Goal: Task Accomplishment & Management: Manage account settings

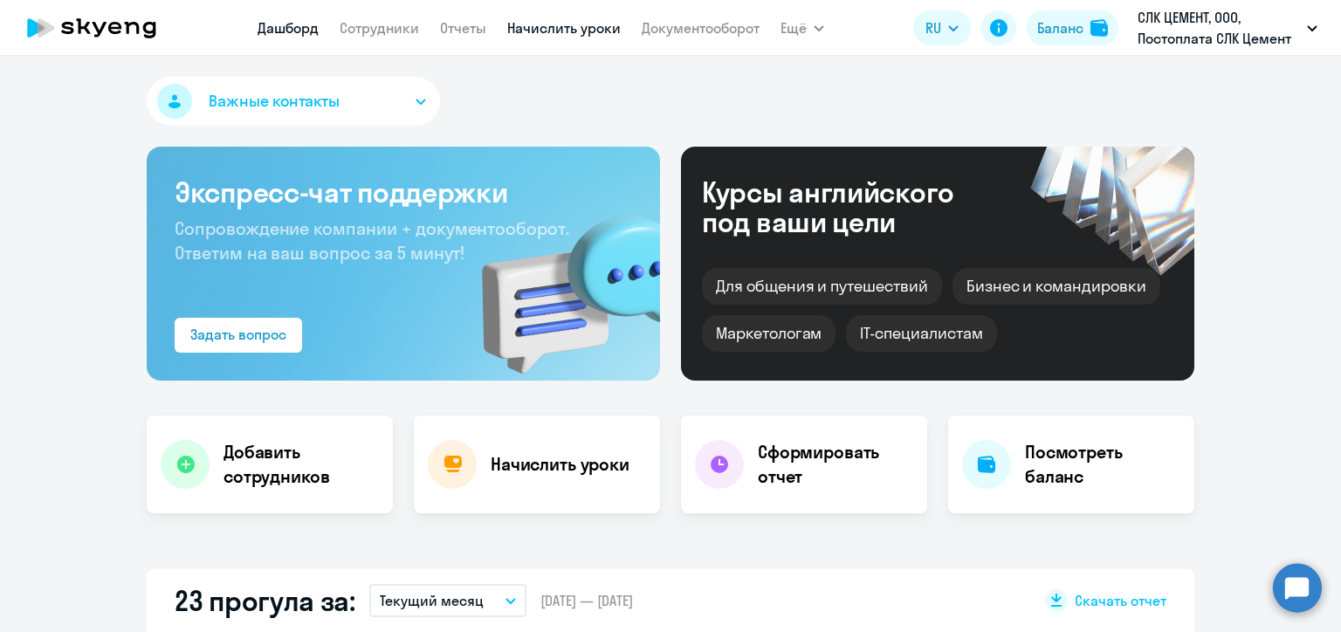
click at [534, 29] on link "Начислить уроки" at bounding box center [563, 27] width 113 height 17
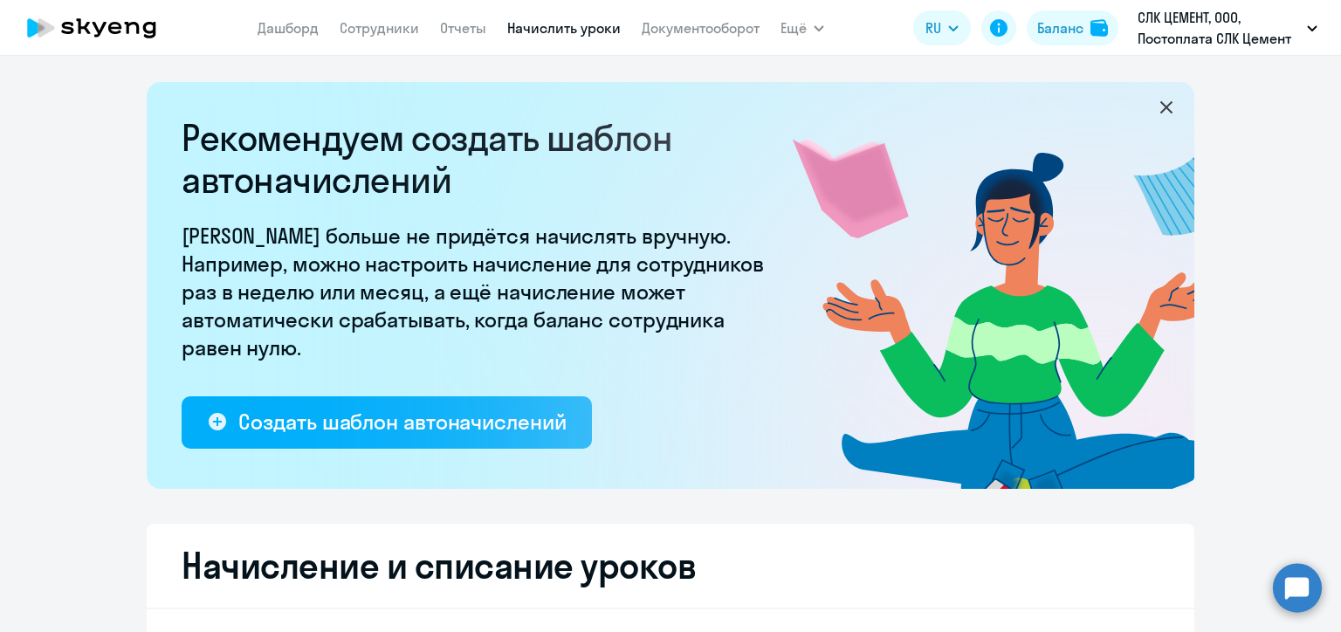
scroll to position [400, 0]
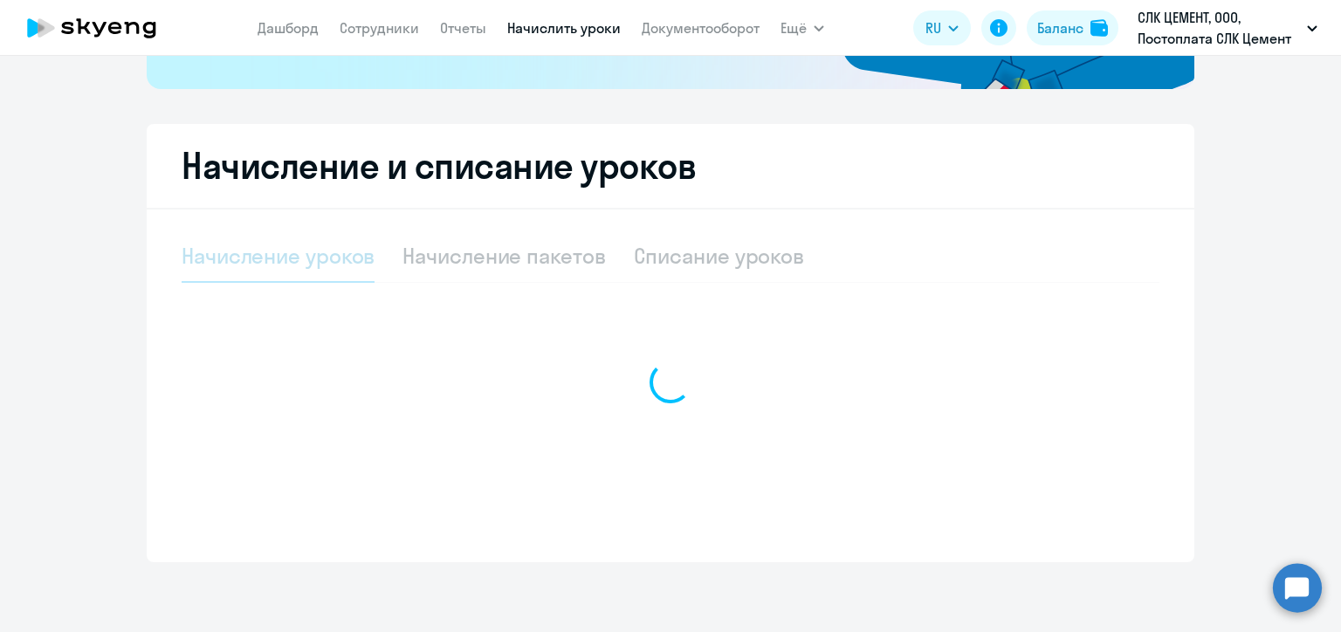
select select "10"
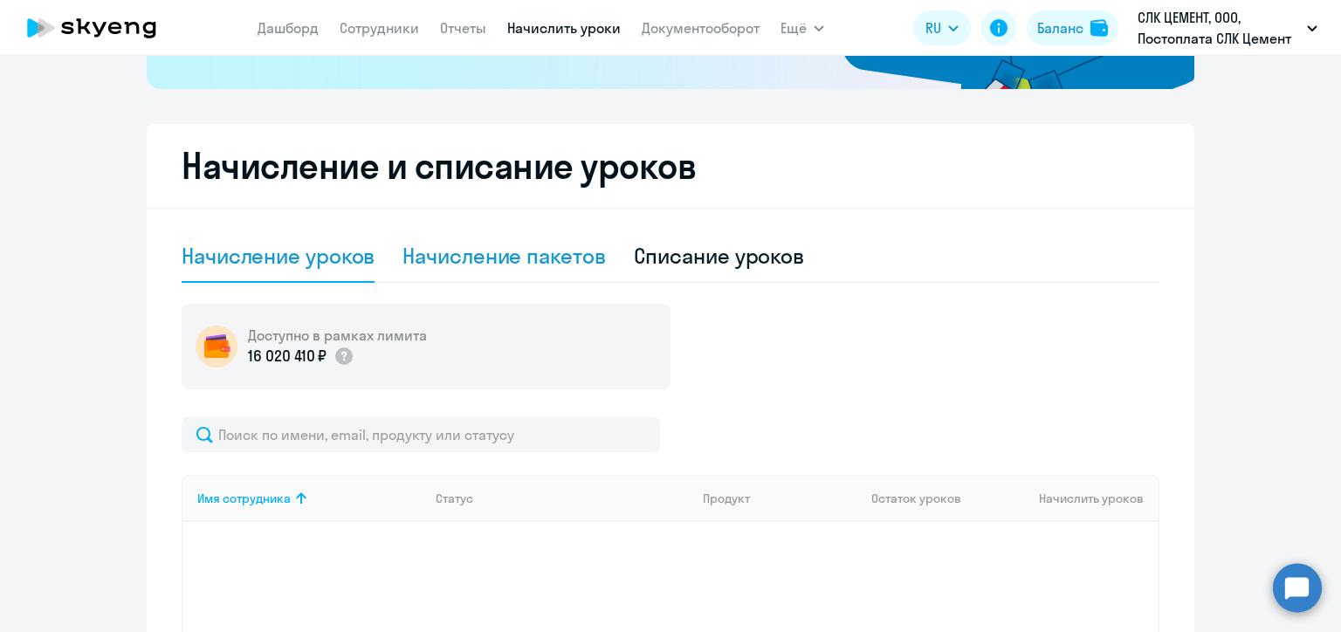
click at [521, 258] on div "Начисление пакетов" at bounding box center [503, 256] width 203 height 28
select select "10"
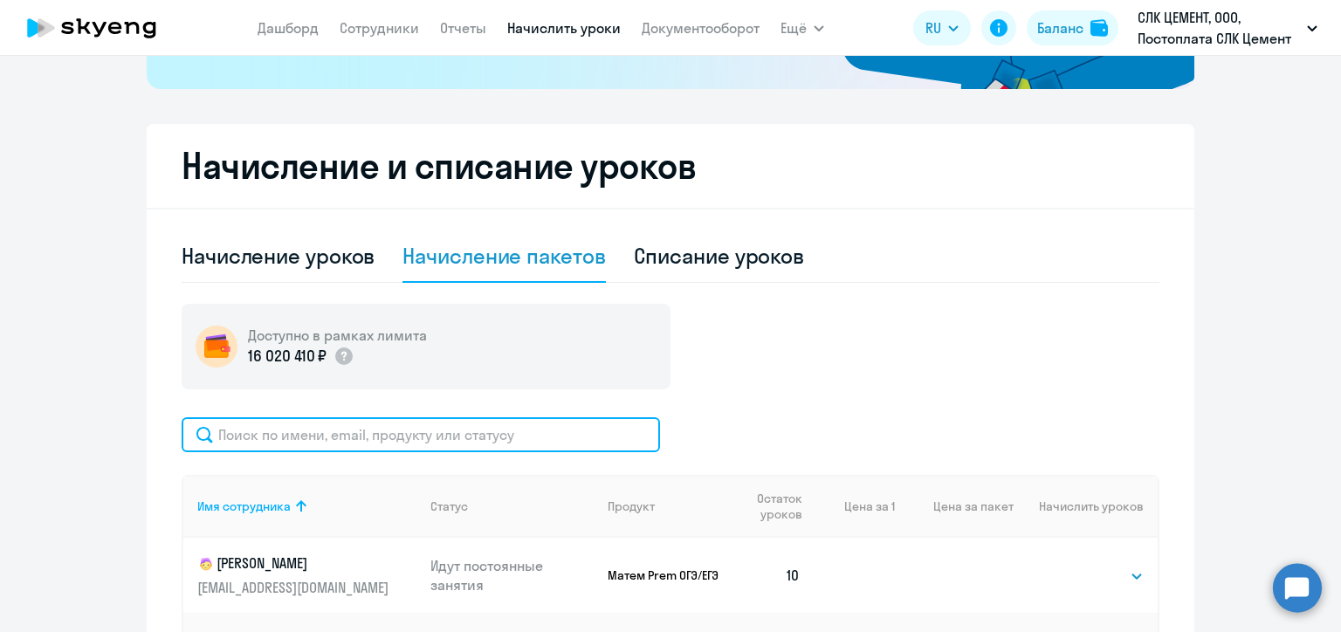
click at [494, 436] on input "text" at bounding box center [421, 434] width 478 height 35
paste input "[PERSON_NAME]"
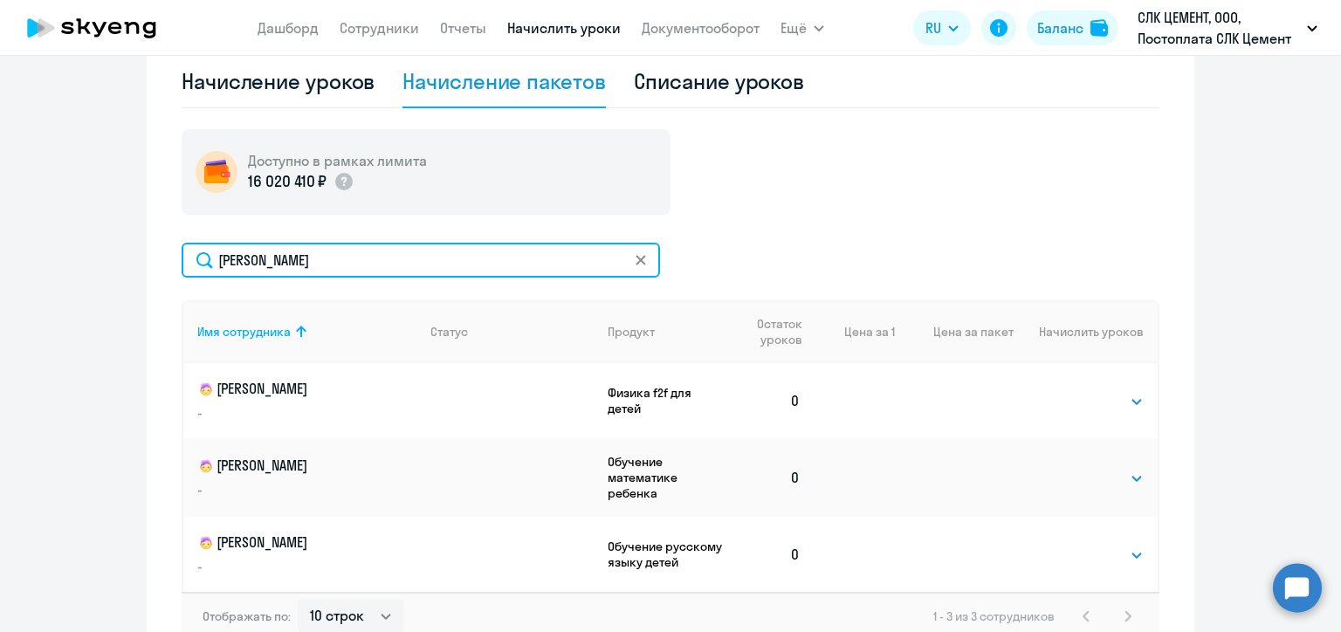
scroll to position [662, 0]
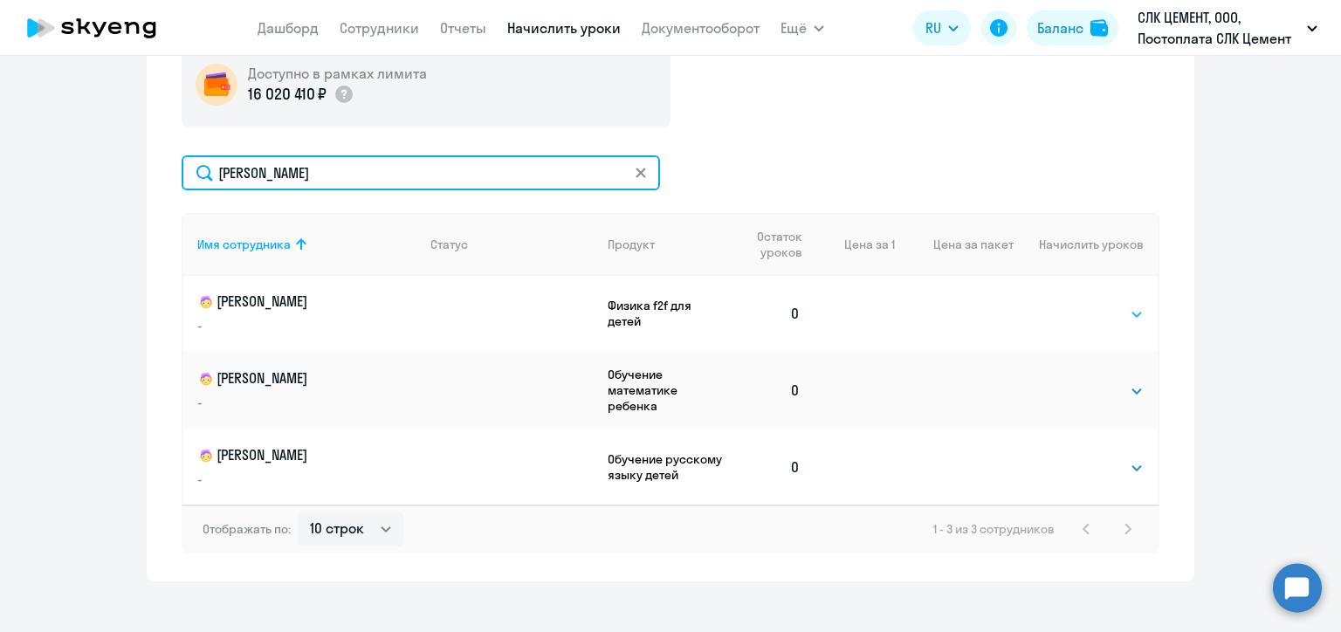
type input "[PERSON_NAME]"
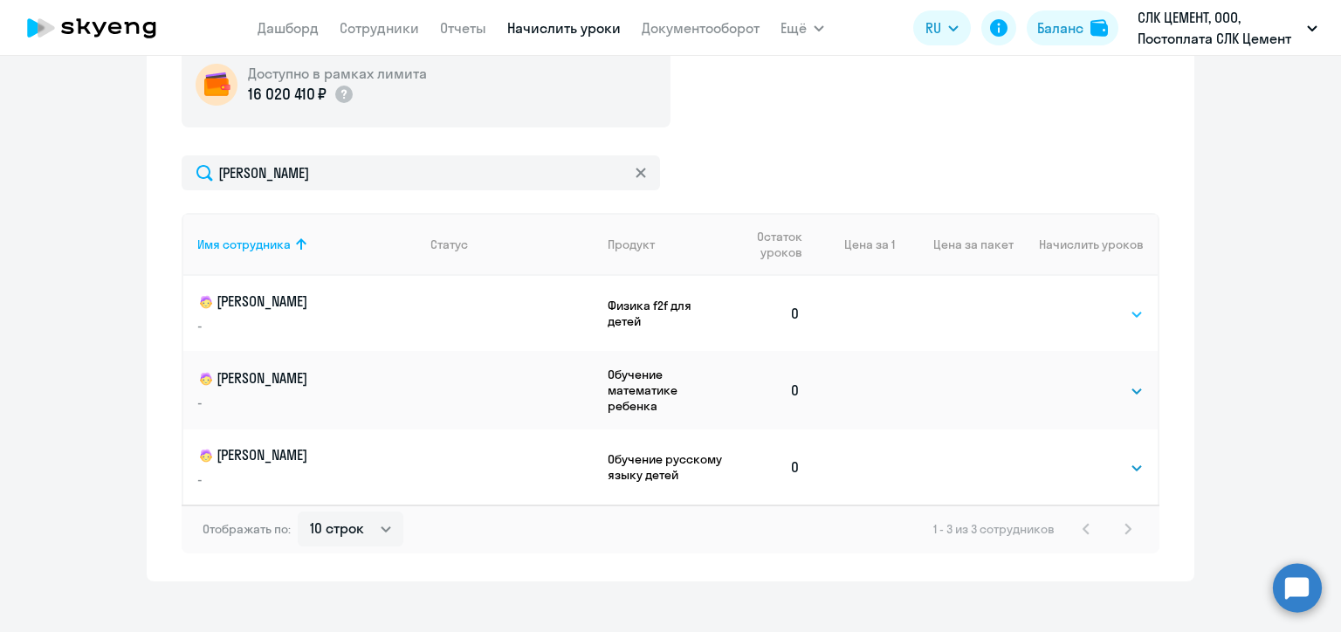
click at [1110, 311] on select "Выбрать 4 8 16 32 64 96 128" at bounding box center [1108, 314] width 72 height 21
select select "8"
click at [1072, 304] on select "Выбрать 4 8 16 32 64 96 128" at bounding box center [1108, 314] width 72 height 21
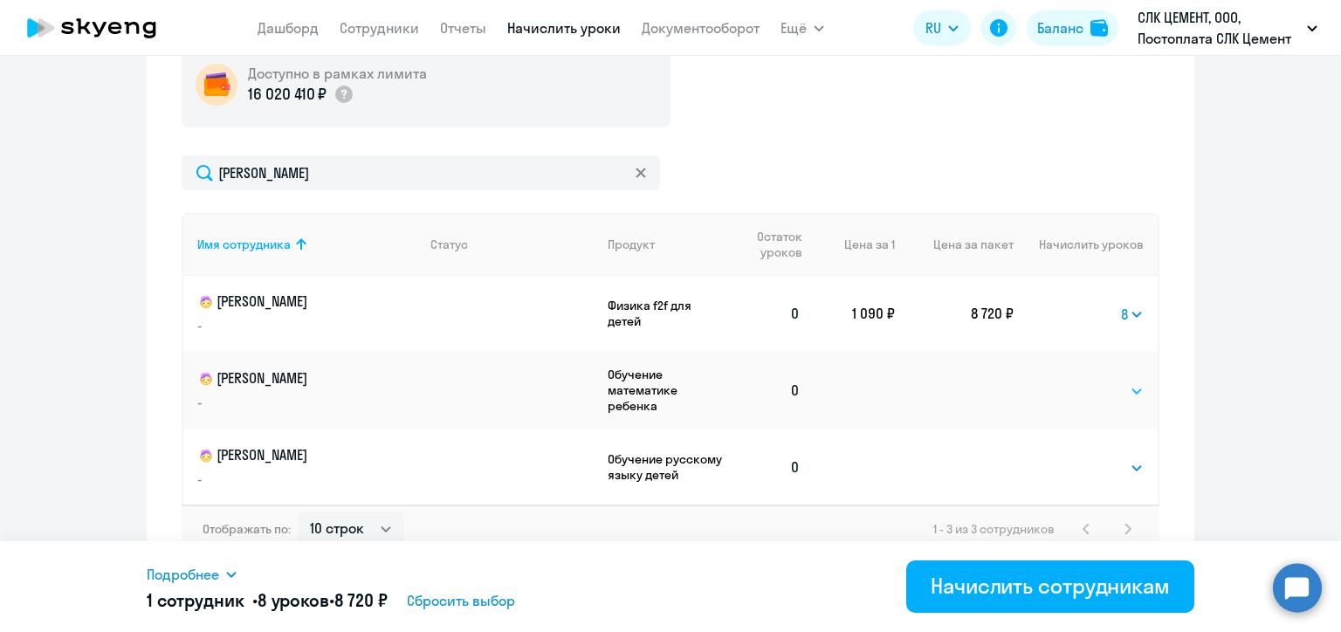
click at [1089, 387] on select "Выбрать 4 8 16 32 64 96 128" at bounding box center [1108, 391] width 72 height 21
select select "8"
click at [1072, 381] on select "Выбрать 4 8 16 32 64 96 128" at bounding box center [1108, 391] width 72 height 21
click at [1086, 464] on select "Выбрать 4 8 16 32 64 96 128" at bounding box center [1108, 467] width 72 height 21
select select "8"
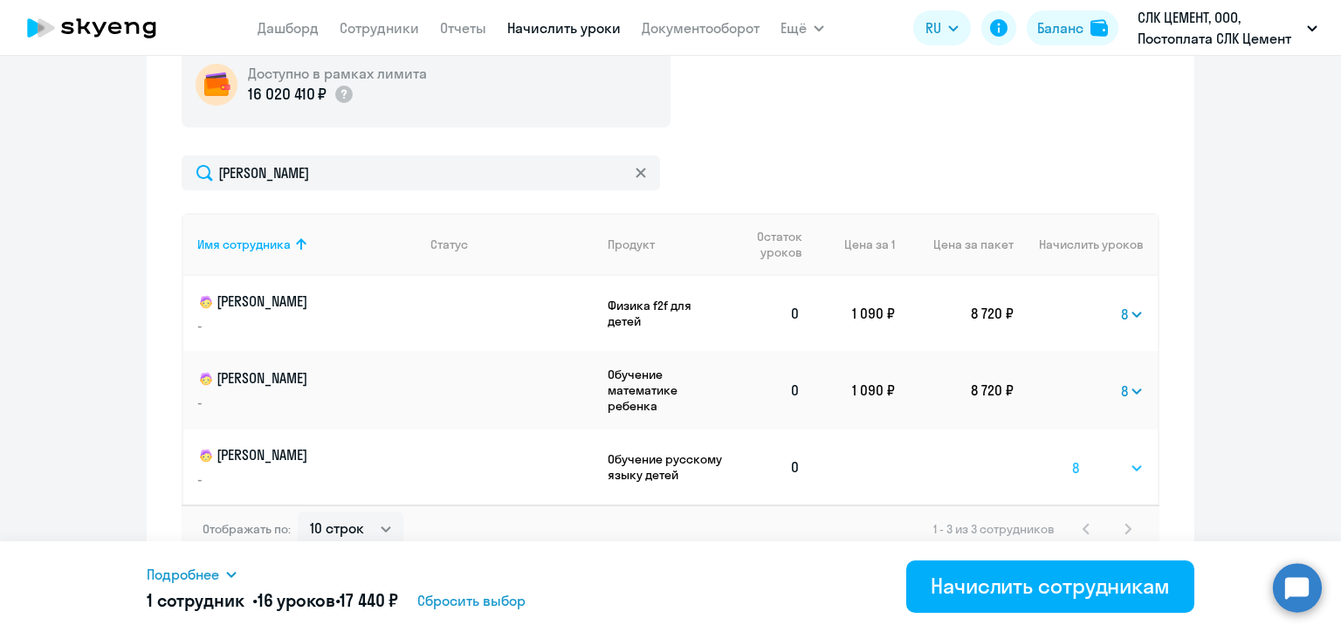
click at [1072, 457] on select "Выбрать 4 8 16 32 64 96 128" at bounding box center [1108, 467] width 72 height 21
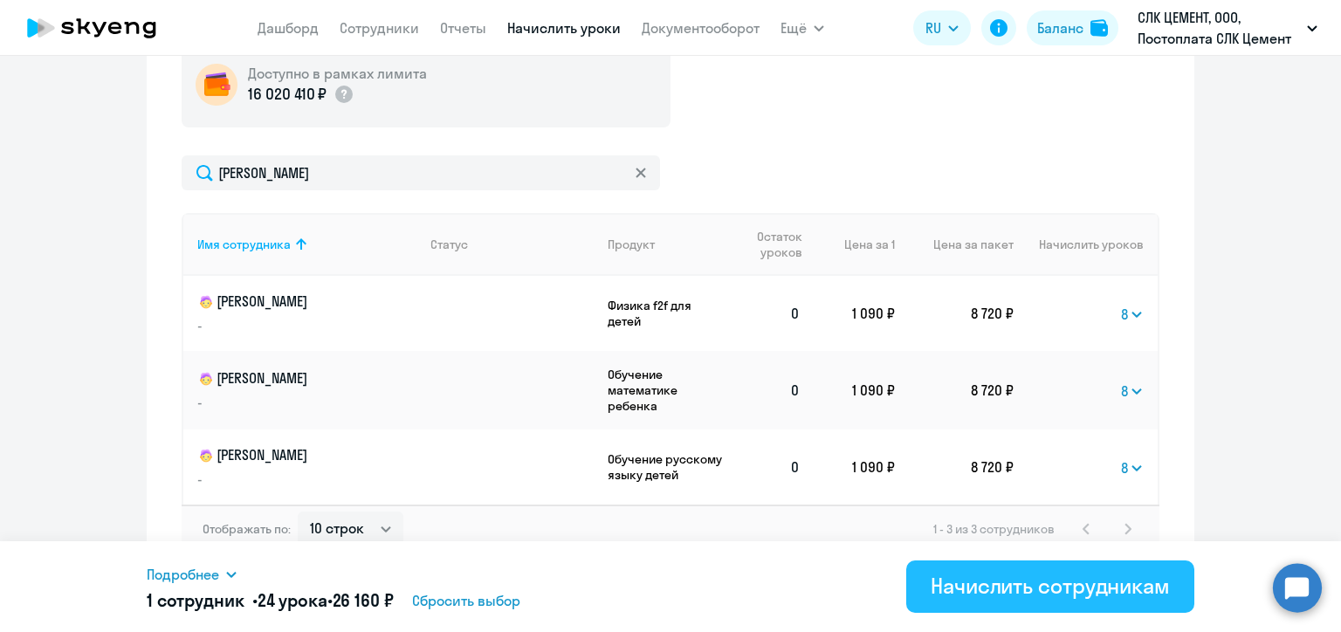
click at [1086, 599] on div "Начислить сотрудникам" at bounding box center [1050, 586] width 239 height 28
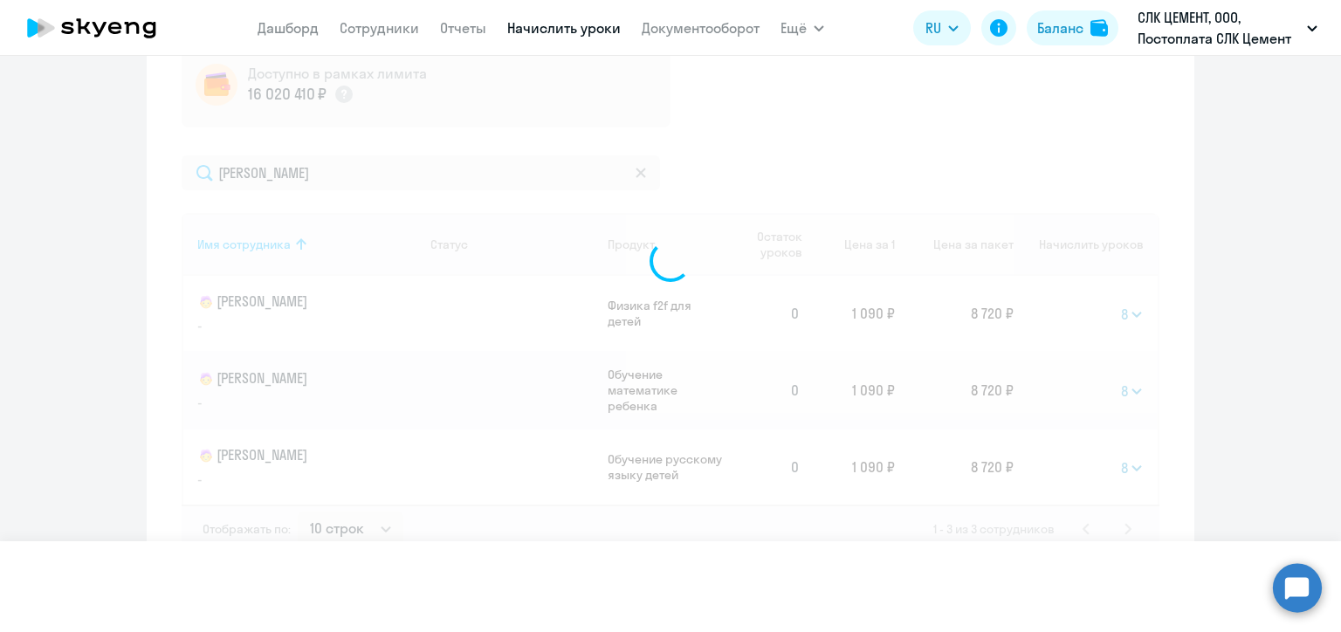
select select
